Goal: Information Seeking & Learning: Learn about a topic

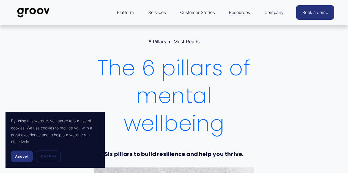
scroll to position [137, 0]
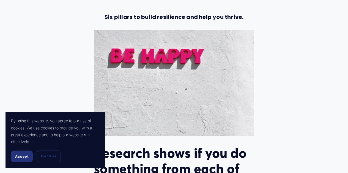
click at [27, 155] on span "Accept" at bounding box center [21, 157] width 13 height 4
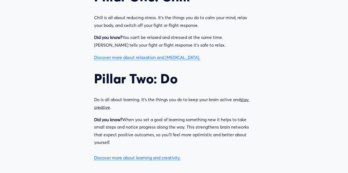
scroll to position [485, 0]
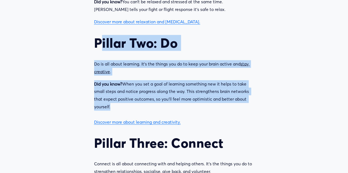
drag, startPoint x: 121, startPoint y: 94, endPoint x: 98, endPoint y: 48, distance: 51.9
click at [98, 48] on div "Research shows if you do something from each of these six pillars every day, it…" at bounding box center [174, 148] width 160 height 700
drag, startPoint x: 112, startPoint y: 89, endPoint x: 117, endPoint y: 109, distance: 20.5
click at [117, 109] on div "Research shows if you do something from each of these six pillars every day, it…" at bounding box center [173, 148] width 169 height 709
copy div "Pillar Two: Do Do is all about learning. It’s the things you do to keep your br…"
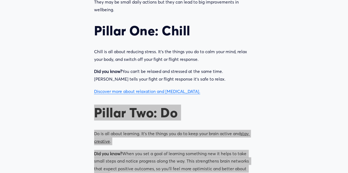
scroll to position [402, 0]
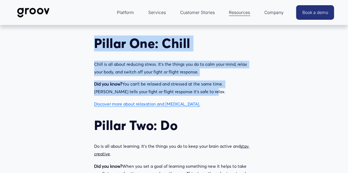
drag, startPoint x: 92, startPoint y: 44, endPoint x: 191, endPoint y: 90, distance: 108.9
copy div "Pillar One: Chill Chill is all about reducing stress. It’s the things you do to…"
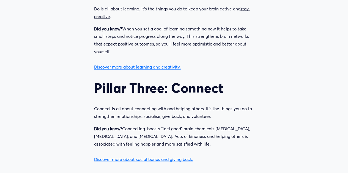
click at [140, 57] on p "Did you know? When you set a goal of learning something new it helps to take sm…" at bounding box center [174, 48] width 160 height 46
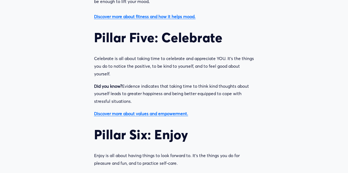
scroll to position [787, 0]
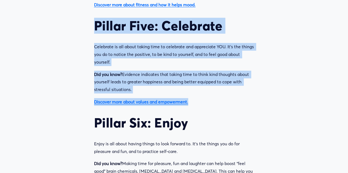
drag, startPoint x: 190, startPoint y: 107, endPoint x: 91, endPoint y: 31, distance: 124.5
copy div "Pillar Five: Celebrate Celebrate is all about taking time to celebrate and appr…"
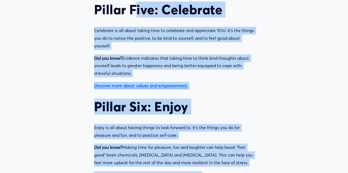
scroll to position [760, 0]
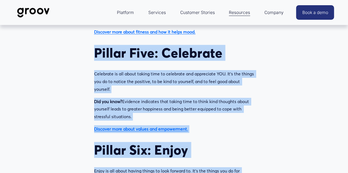
drag, startPoint x: 196, startPoint y: 116, endPoint x: 96, endPoint y: 54, distance: 118.0
copy div "Pillar Five: Celebrate Celebrate is all about taking time to celebrate and appr…"
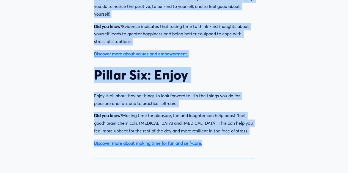
scroll to position [842, 0]
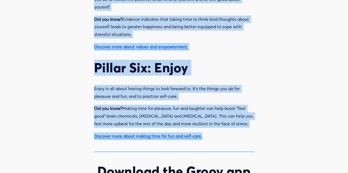
copy div "Pillar Five: Celebrate Celebrate is all about taking time to celebrate and appr…"
